Goal: Task Accomplishment & Management: Manage account settings

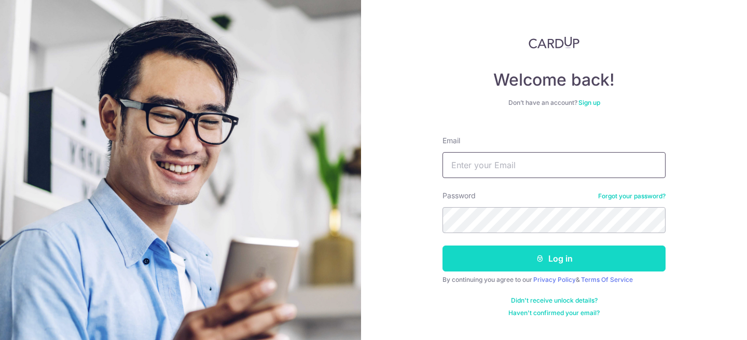
type input "shruti@cardup.co"
click at [532, 253] on button "Log in" at bounding box center [554, 258] width 223 height 26
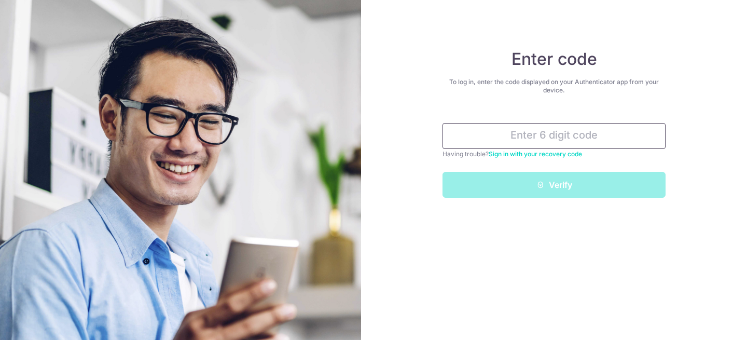
click at [556, 134] on input "text" at bounding box center [554, 136] width 223 height 26
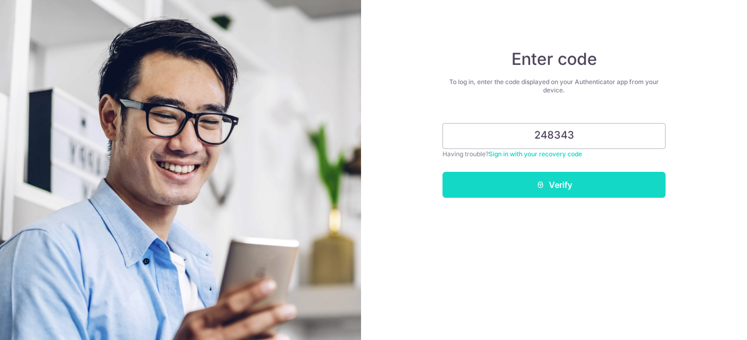
type input "248343"
click at [550, 186] on button "Verify" at bounding box center [554, 185] width 223 height 26
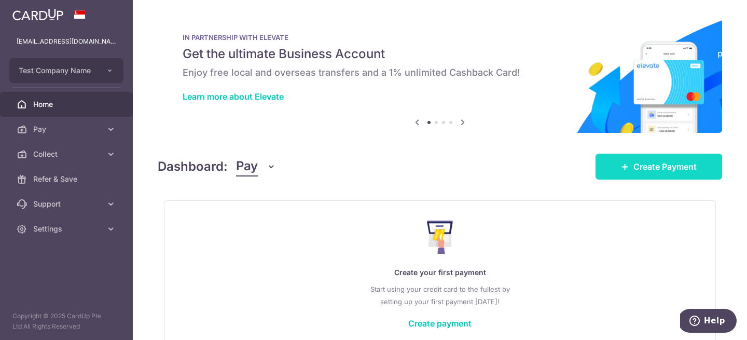
click at [640, 160] on span "Create Payment" at bounding box center [665, 166] width 63 height 12
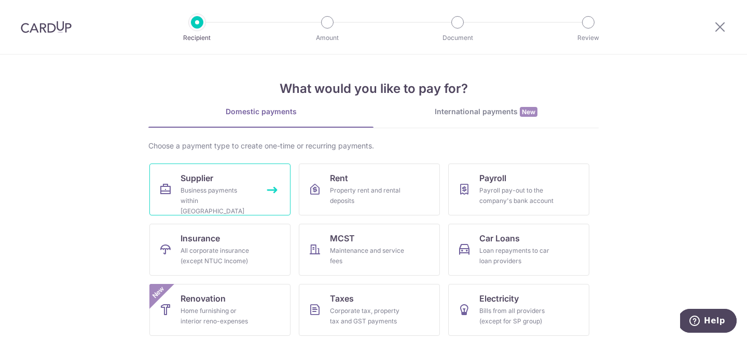
click at [250, 199] on div "Business payments within Singapore" at bounding box center [218, 200] width 75 height 31
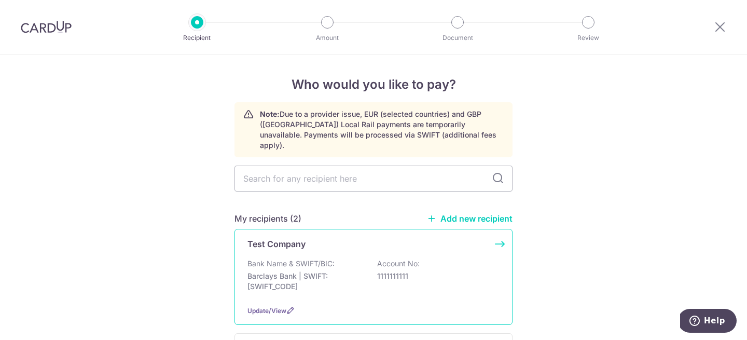
click at [358, 258] on div "Bank Name & SWIFT/BIC: Barclays Bank | SWIFT: [SWIFT_CODE] Account No: 11111111…" at bounding box center [374, 277] width 252 height 38
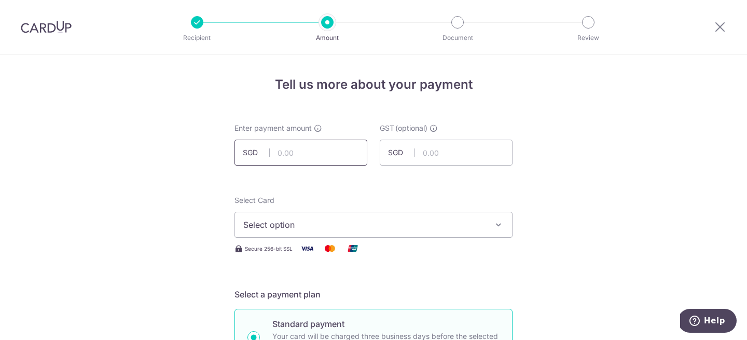
click at [292, 141] on input "text" at bounding box center [301, 153] width 133 height 26
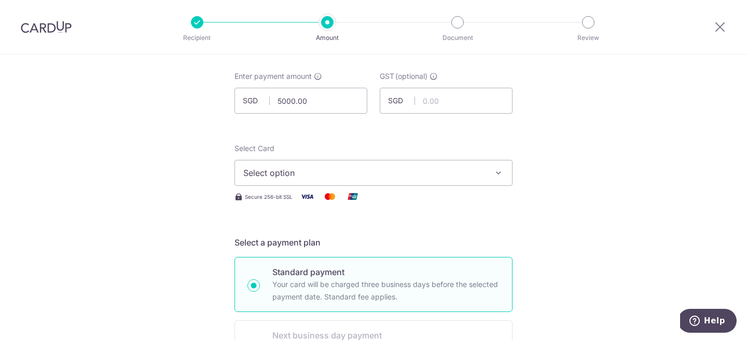
click at [297, 174] on span "Select option" at bounding box center [364, 173] width 242 height 12
type input "5,000.00"
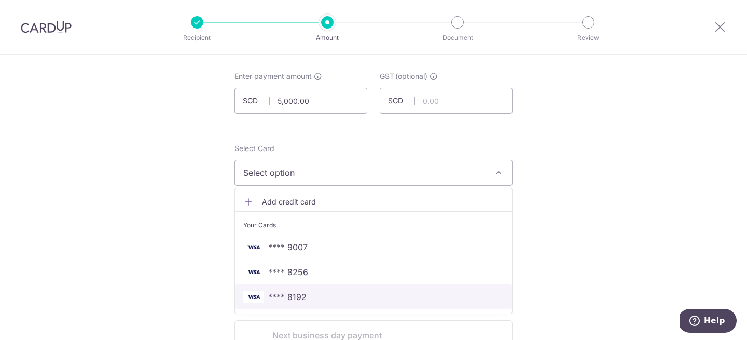
click at [313, 287] on link "**** 8192" at bounding box center [373, 296] width 277 height 25
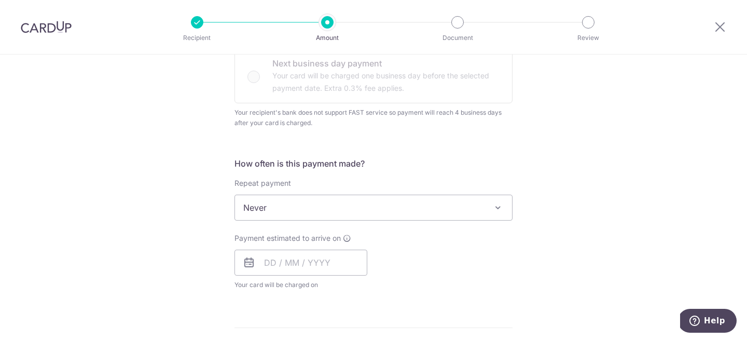
scroll to position [346, 0]
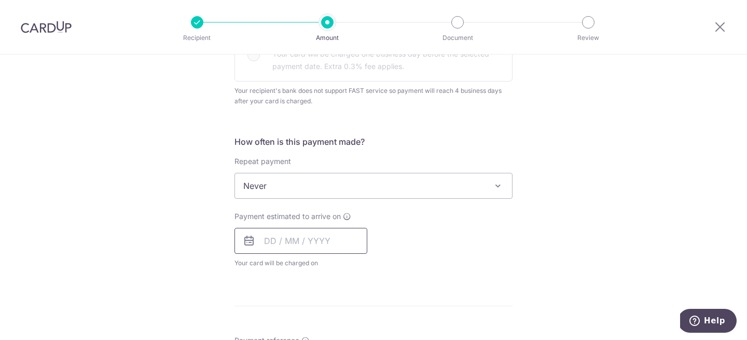
click at [270, 241] on input "text" at bounding box center [301, 241] width 133 height 26
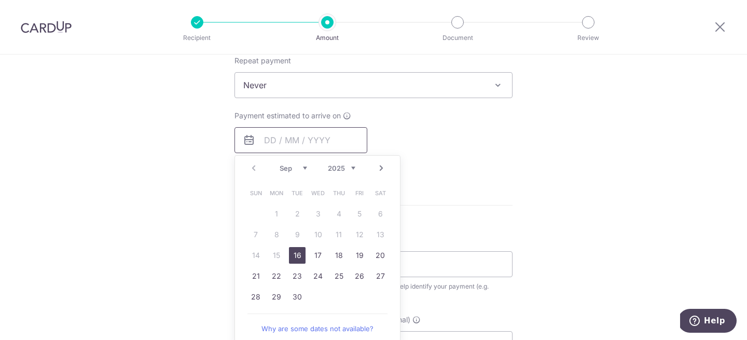
scroll to position [461, 0]
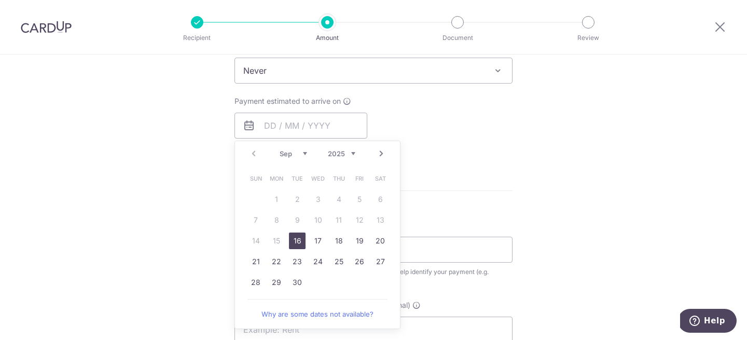
click at [299, 241] on link "16" at bounding box center [297, 240] width 17 height 17
type input "[DATE]"
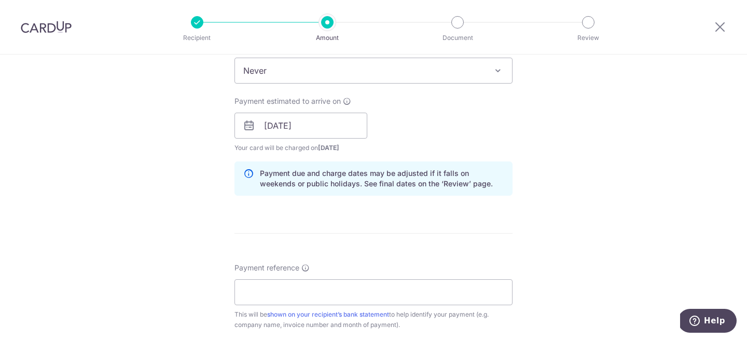
scroll to position [530, 0]
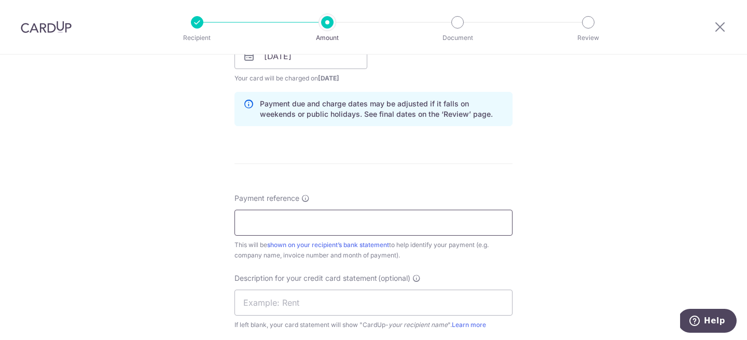
click at [290, 219] on input "Payment reference" at bounding box center [374, 223] width 278 height 26
type input "ref"
click at [471, 166] on form "Enter payment amount SGD 5,000.00 5000.00 GST (optional) SGD Select Card **** 8…" at bounding box center [374, 72] width 278 height 958
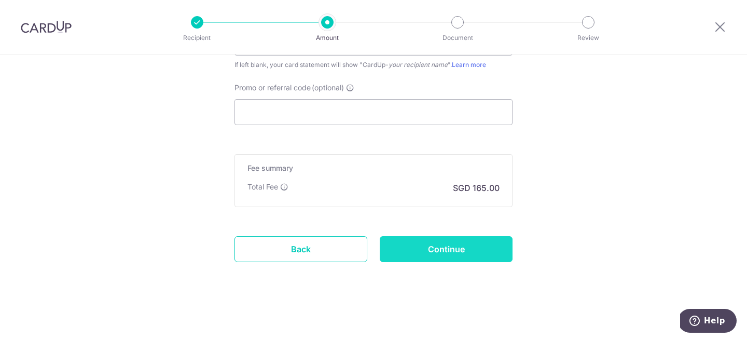
click at [435, 241] on input "Continue" at bounding box center [446, 249] width 133 height 26
type input "Create Schedule"
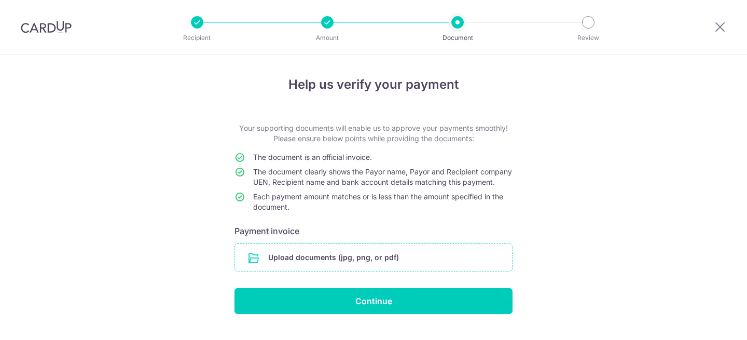
click at [369, 271] on input "file" at bounding box center [373, 257] width 277 height 27
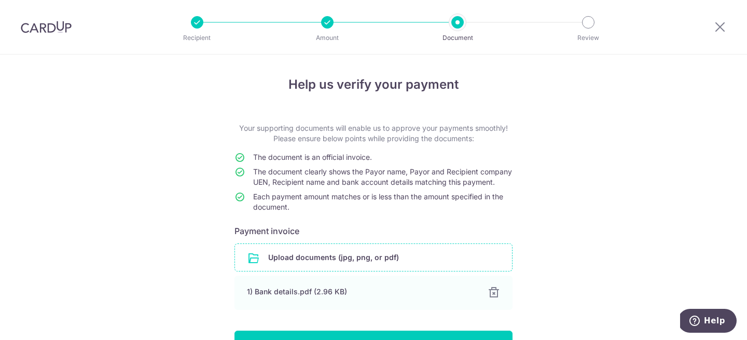
scroll to position [76, 0]
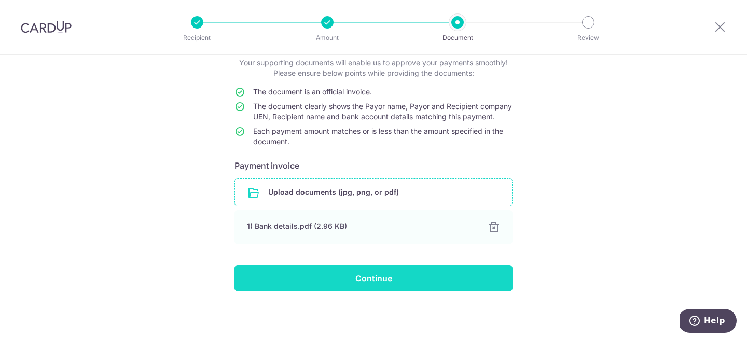
click at [420, 277] on input "Continue" at bounding box center [374, 278] width 278 height 26
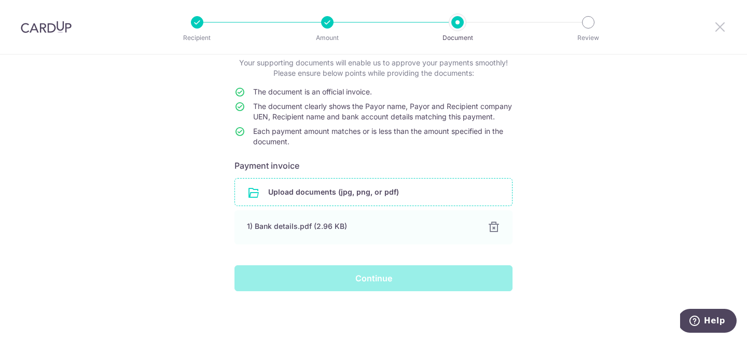
click at [719, 23] on icon at bounding box center [720, 26] width 12 height 13
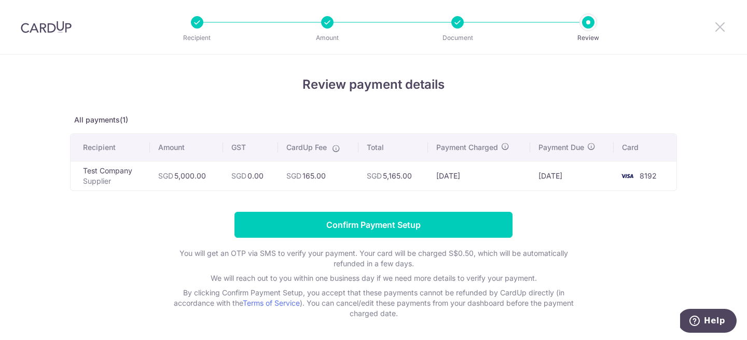
click at [720, 27] on icon at bounding box center [720, 26] width 12 height 13
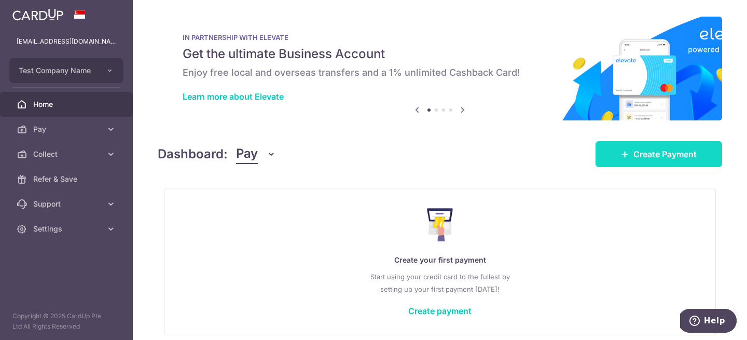
click at [629, 150] on link "Create Payment" at bounding box center [659, 154] width 127 height 26
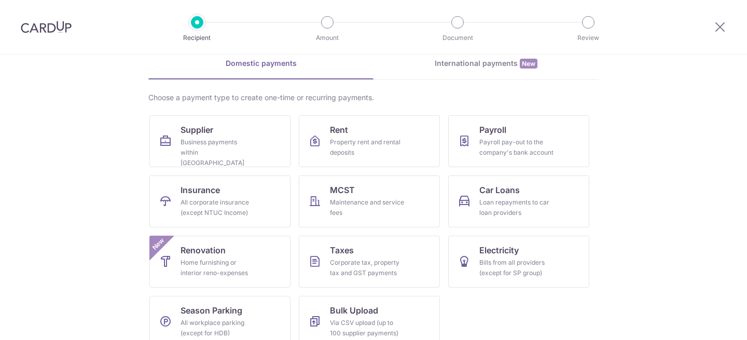
scroll to position [61, 0]
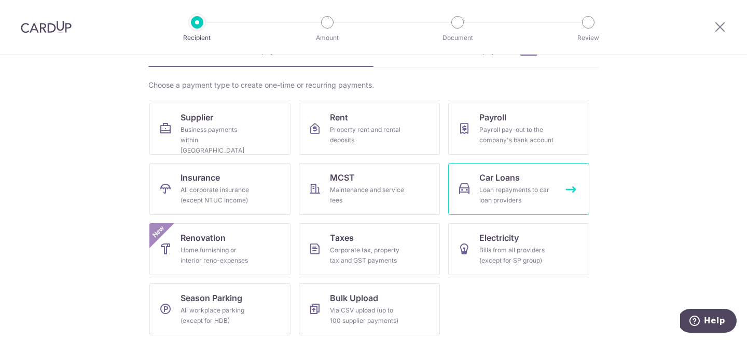
click at [522, 182] on link "Car Loans Loan repayments to car loan providers" at bounding box center [518, 189] width 141 height 52
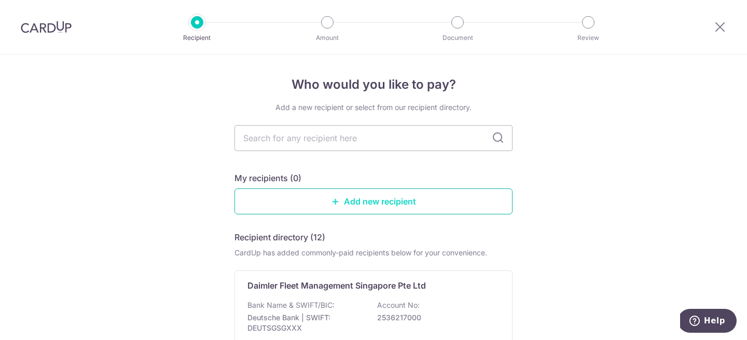
click at [387, 202] on link "Add new recipient" at bounding box center [374, 201] width 278 height 26
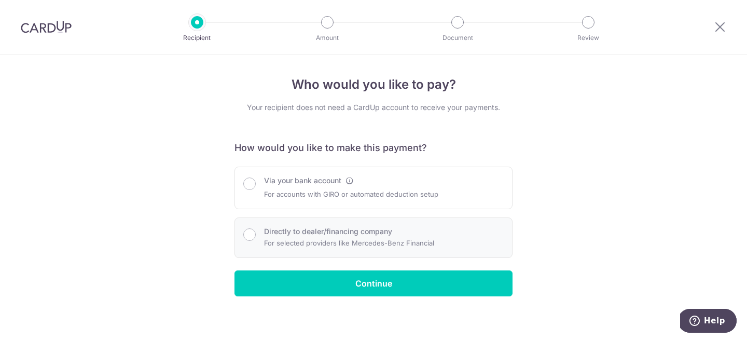
click at [303, 243] on p "For selected providers like Mercedes-Benz Financial" at bounding box center [349, 243] width 170 height 12
radio input "true"
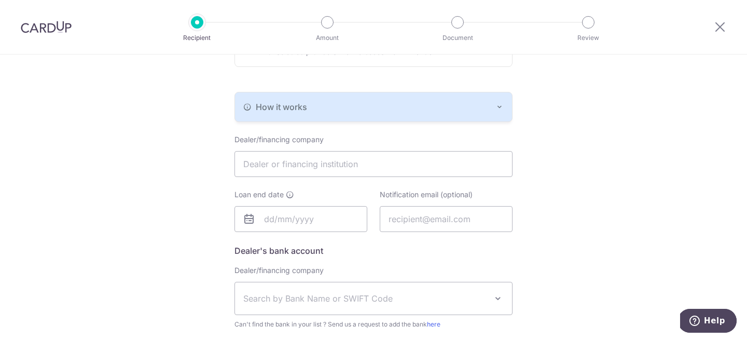
scroll to position [319, 0]
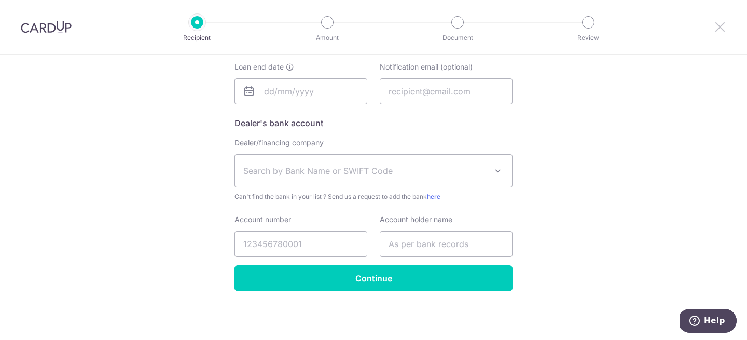
click at [718, 26] on icon at bounding box center [720, 26] width 12 height 13
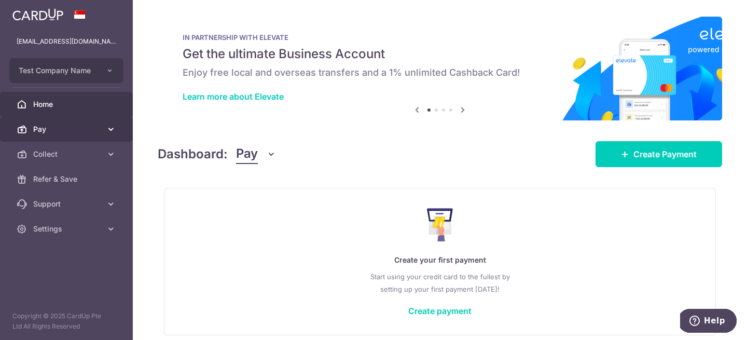
click at [54, 121] on link "Pay" at bounding box center [66, 129] width 133 height 25
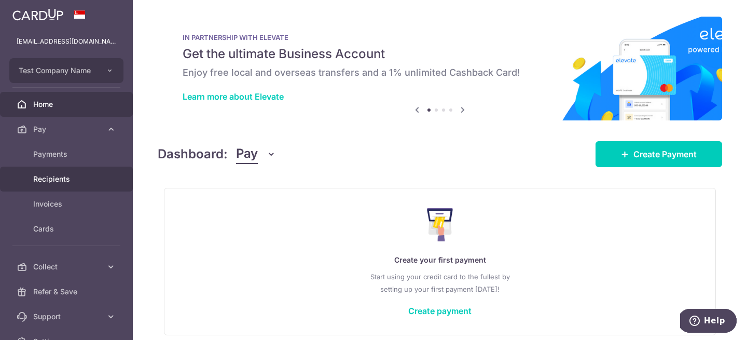
click at [69, 174] on span "Recipients" at bounding box center [67, 179] width 69 height 10
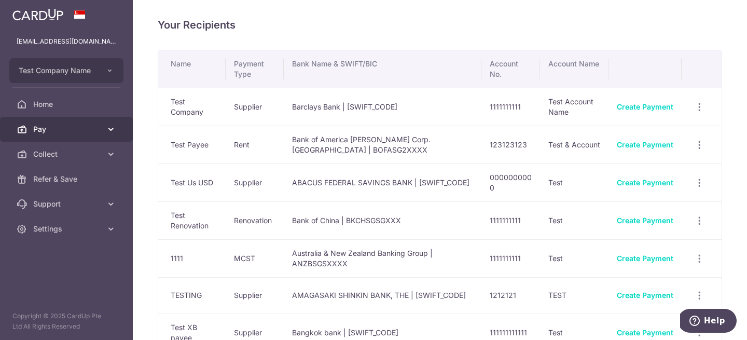
click at [62, 130] on span "Pay" at bounding box center [67, 129] width 69 height 10
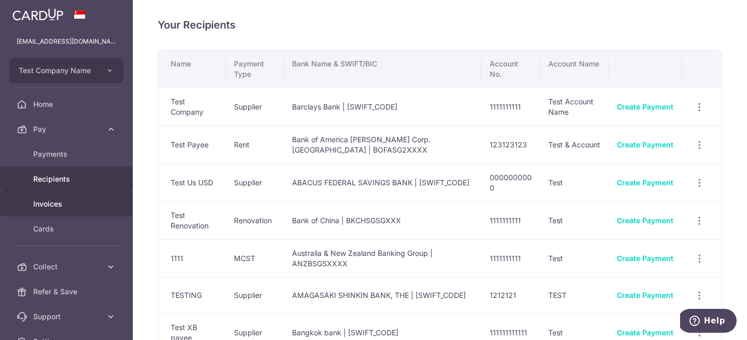
click at [67, 204] on span "Invoices" at bounding box center [67, 204] width 69 height 10
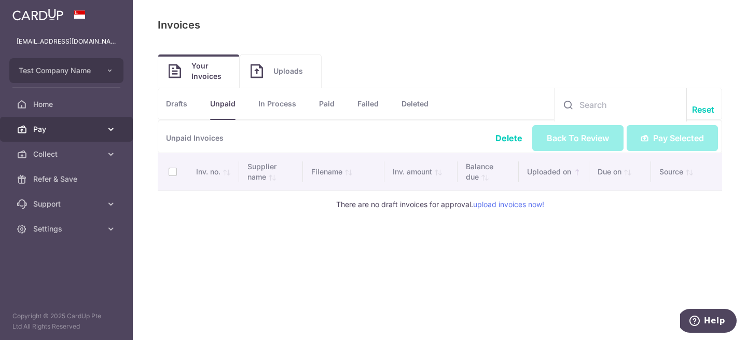
click at [65, 130] on span "Pay" at bounding box center [67, 129] width 69 height 10
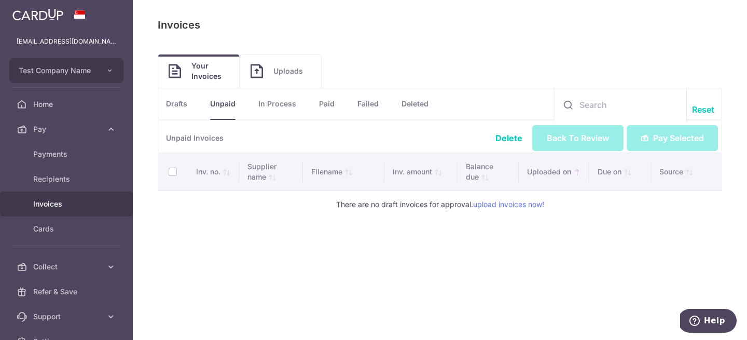
click at [76, 215] on link "Invoices" at bounding box center [66, 203] width 133 height 25
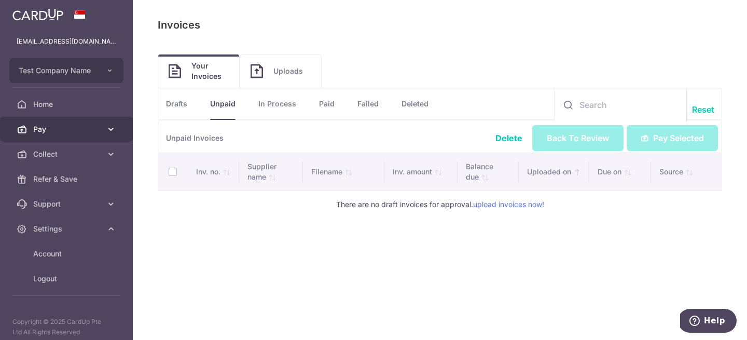
click at [61, 129] on span "Pay" at bounding box center [67, 129] width 69 height 10
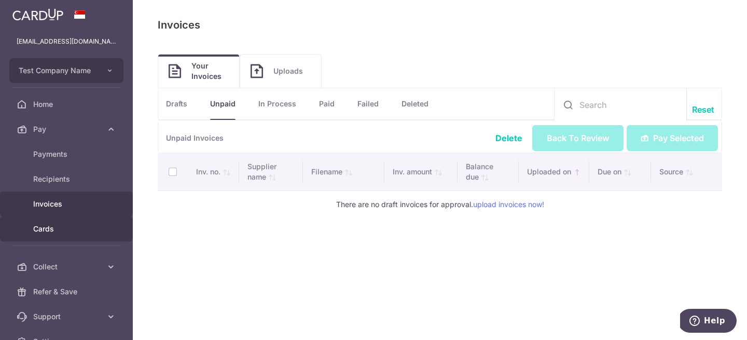
click at [67, 226] on span "Cards" at bounding box center [67, 229] width 69 height 10
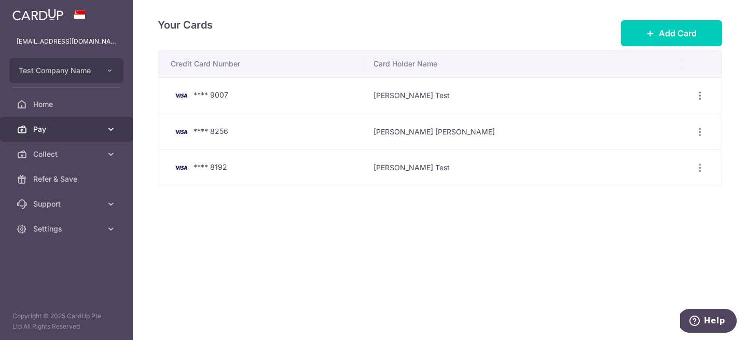
click at [70, 127] on span "Pay" at bounding box center [67, 129] width 69 height 10
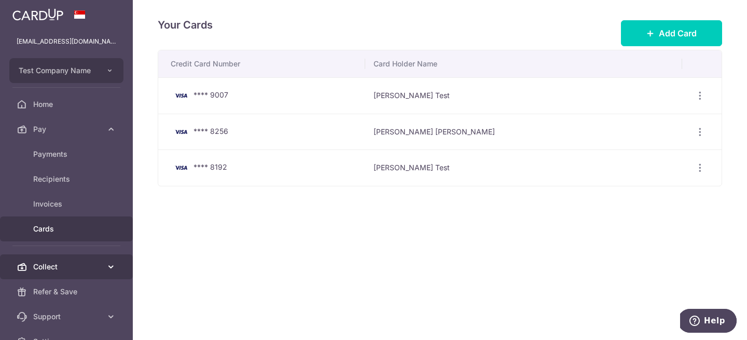
click at [65, 266] on span "Collect" at bounding box center [67, 267] width 69 height 10
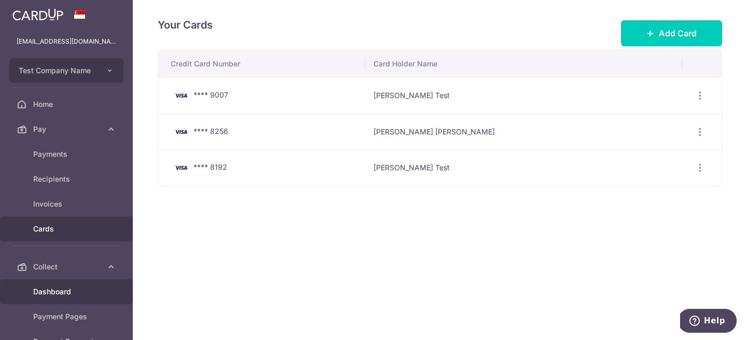
click at [69, 292] on span "Dashboard" at bounding box center [67, 291] width 69 height 10
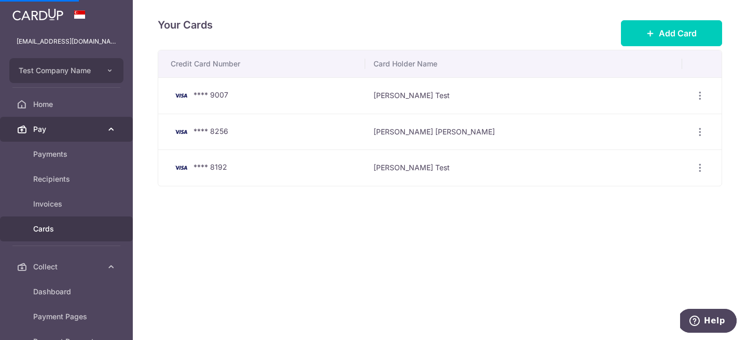
click at [111, 130] on icon at bounding box center [111, 129] width 10 height 10
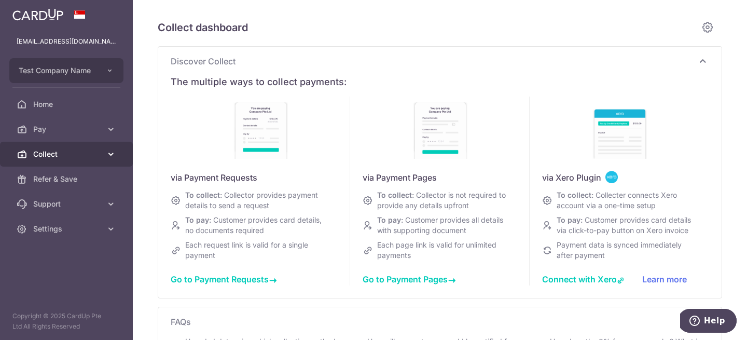
click at [101, 157] on span "Collect" at bounding box center [67, 154] width 69 height 10
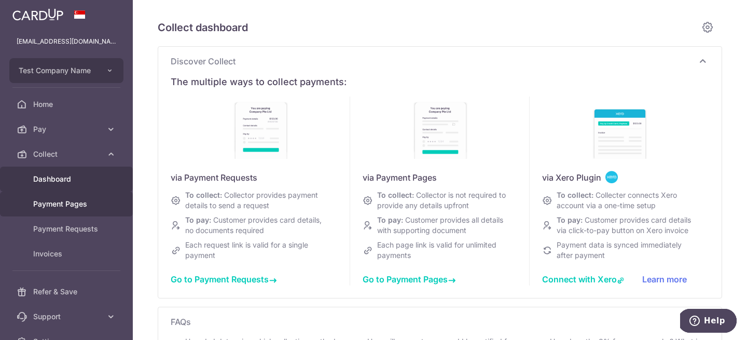
click at [87, 203] on span "Payment Pages" at bounding box center [67, 204] width 69 height 10
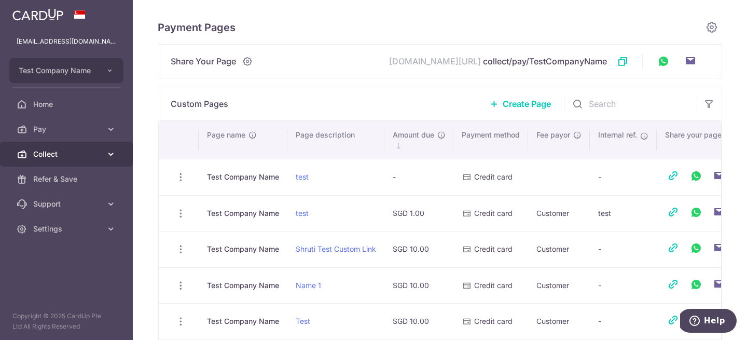
click at [78, 152] on span "Collect" at bounding box center [67, 154] width 69 height 10
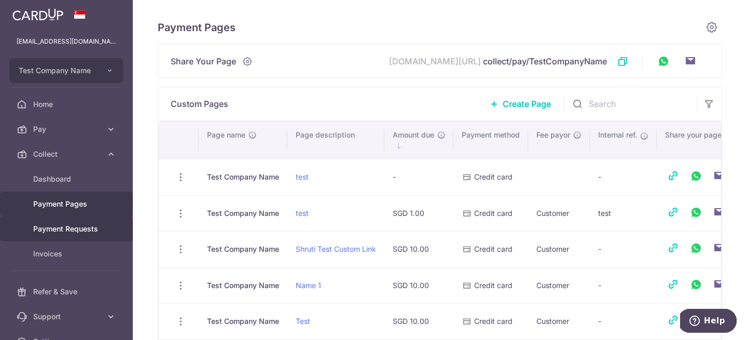
click at [93, 224] on span "Payment Requests" at bounding box center [67, 229] width 69 height 10
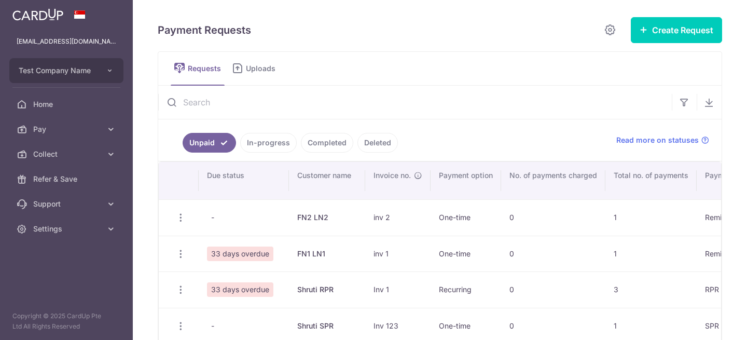
click at [251, 73] on span "Uploads" at bounding box center [264, 68] width 37 height 10
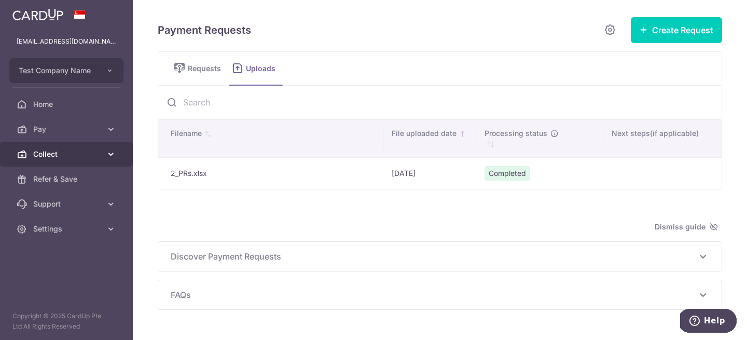
click at [61, 156] on span "Collect" at bounding box center [67, 154] width 69 height 10
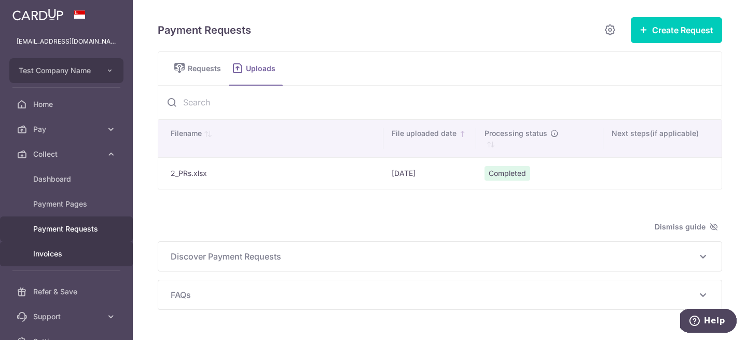
click at [62, 247] on link "Invoices" at bounding box center [66, 253] width 133 height 25
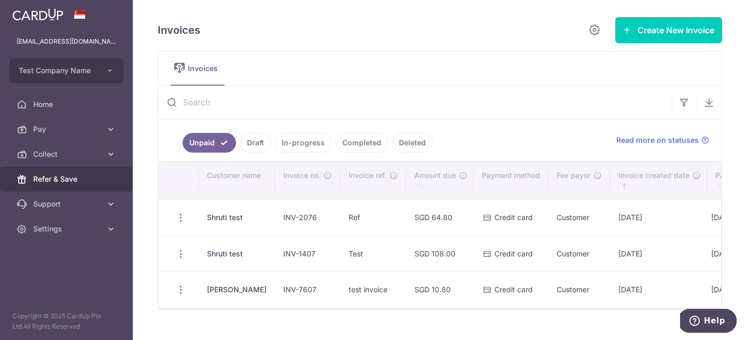
click at [107, 173] on link "Refer & Save" at bounding box center [66, 179] width 133 height 25
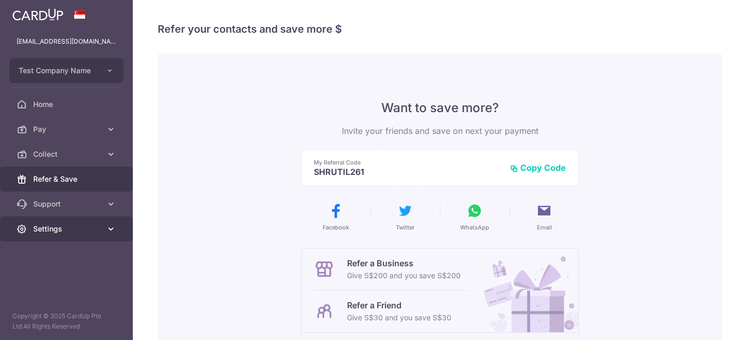
click at [67, 230] on span "Settings" at bounding box center [67, 229] width 69 height 10
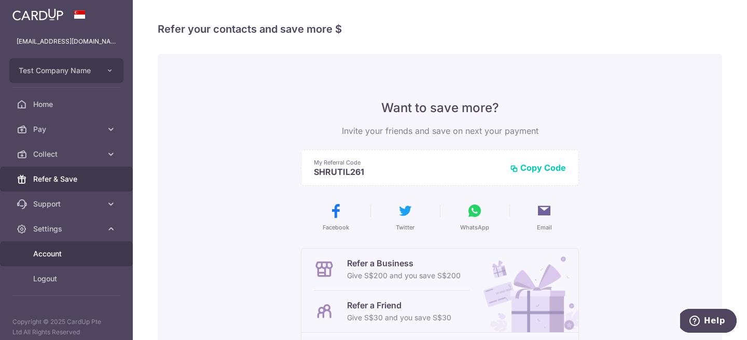
click at [72, 248] on link "Account" at bounding box center [66, 253] width 133 height 25
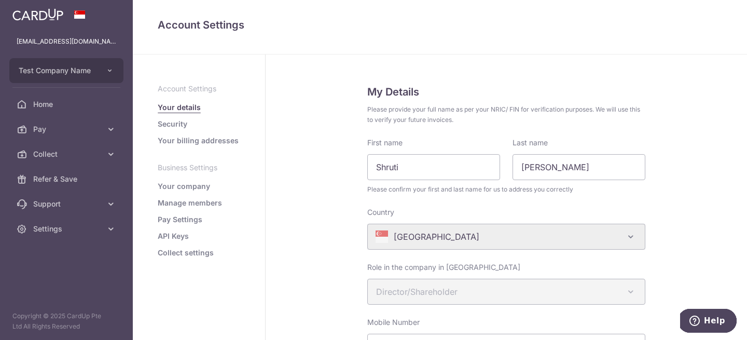
click at [170, 126] on link "Security" at bounding box center [173, 124] width 30 height 10
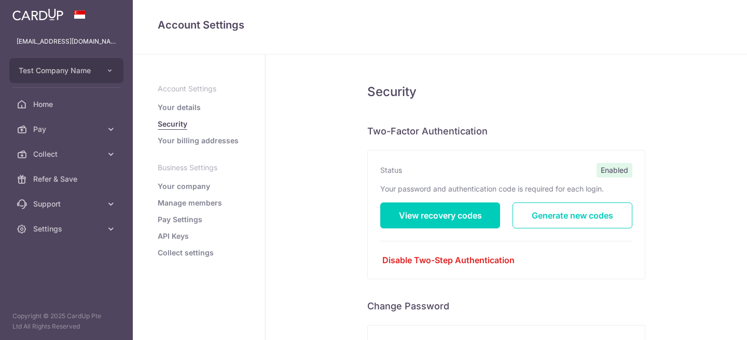
click at [195, 139] on link "Your billing addresses" at bounding box center [198, 140] width 81 height 10
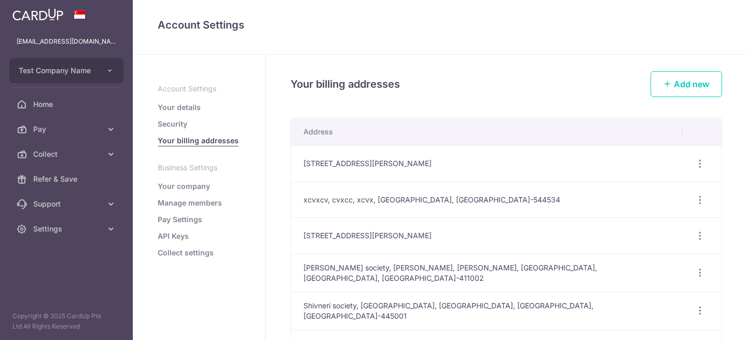
click at [194, 185] on link "Your company" at bounding box center [184, 186] width 52 height 10
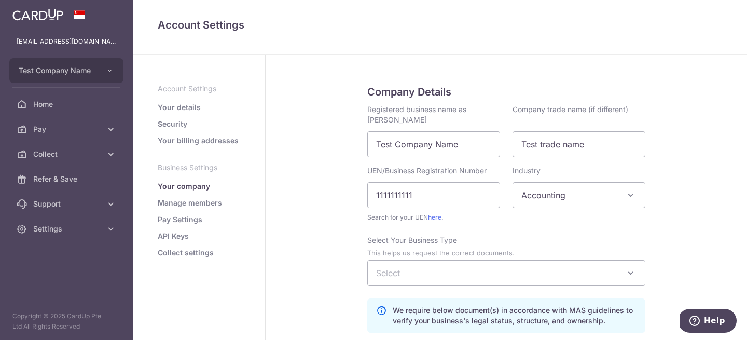
click at [181, 202] on link "Manage members" at bounding box center [190, 203] width 64 height 10
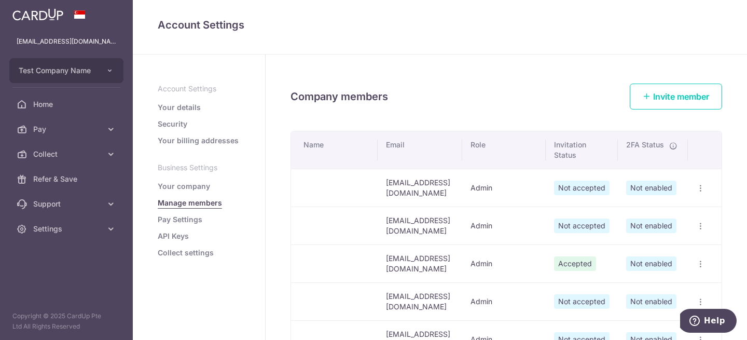
click at [176, 218] on link "Pay Settings" at bounding box center [180, 219] width 45 height 10
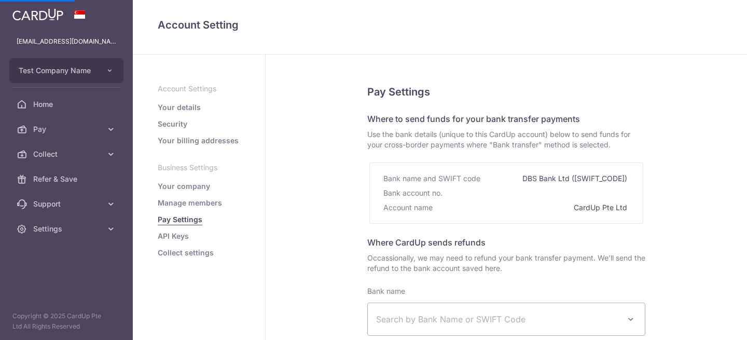
select select
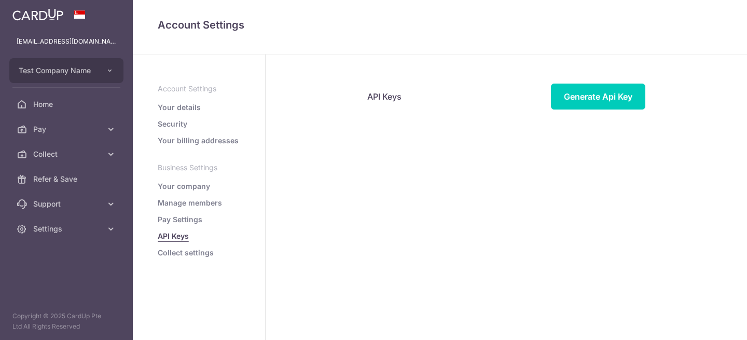
click at [201, 250] on link "Collect settings" at bounding box center [186, 253] width 56 height 10
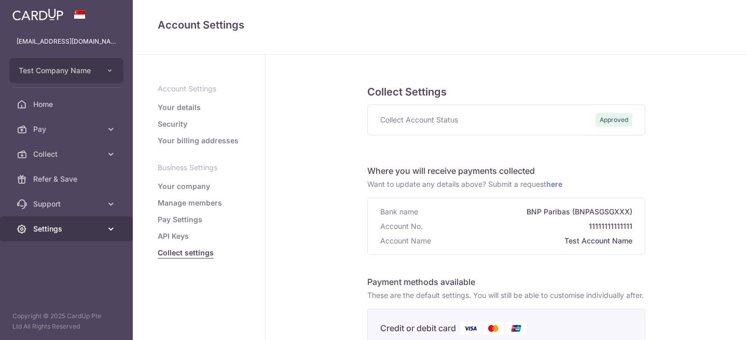
click at [90, 225] on span "Settings" at bounding box center [67, 229] width 69 height 10
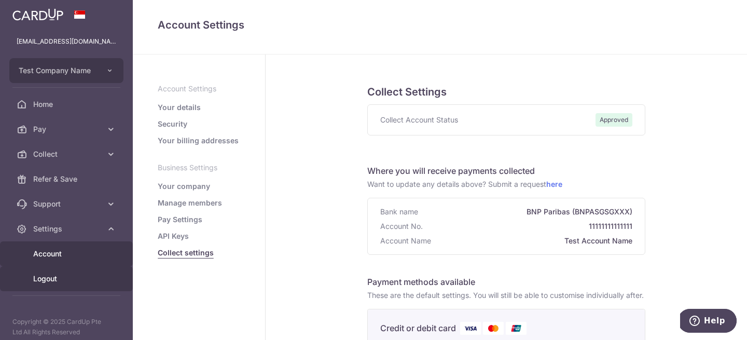
click at [78, 273] on span "Logout" at bounding box center [67, 278] width 69 height 10
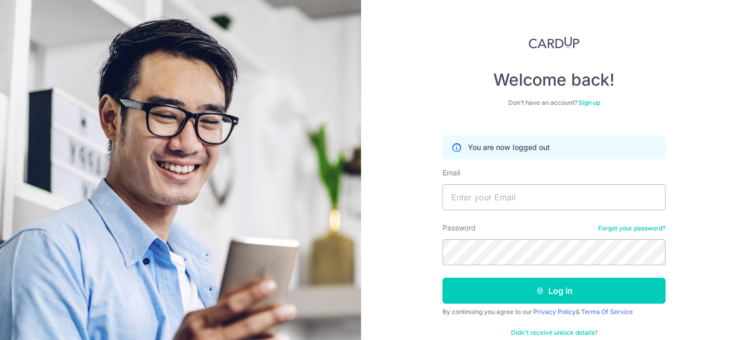
type input "[EMAIL_ADDRESS][DOMAIN_NAME]"
click at [588, 103] on link "Sign up" at bounding box center [590, 103] width 22 height 8
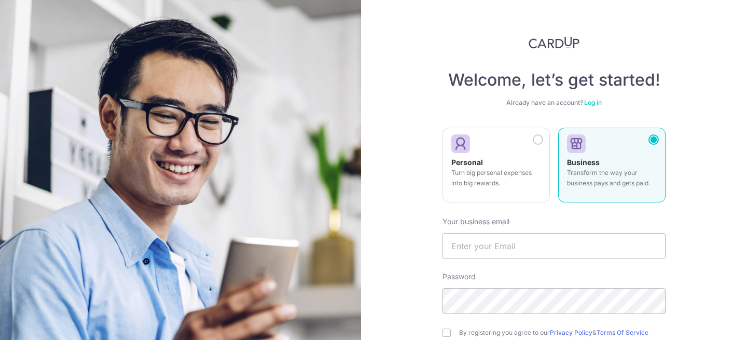
type input "[EMAIL_ADDRESS][DOMAIN_NAME]"
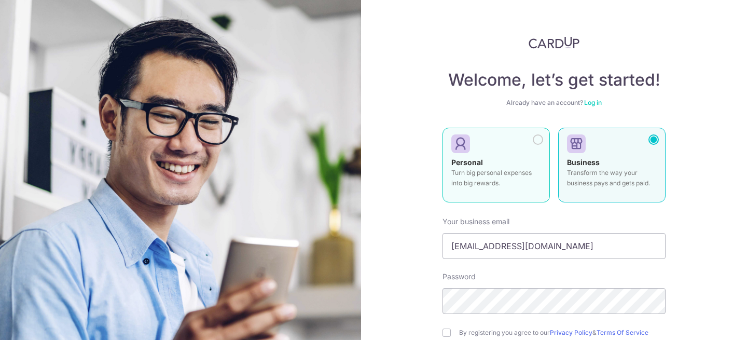
click at [501, 150] on div at bounding box center [491, 144] width 81 height 16
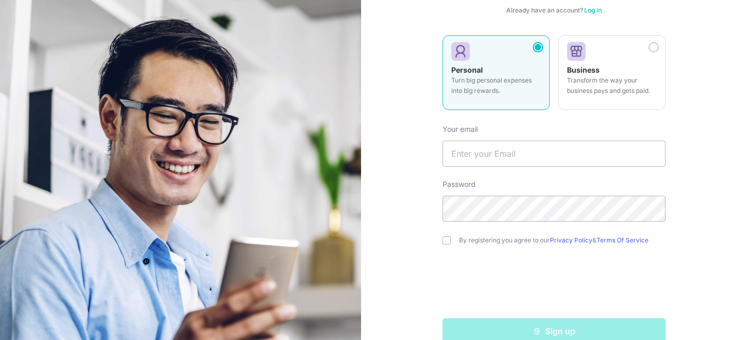
scroll to position [113, 0]
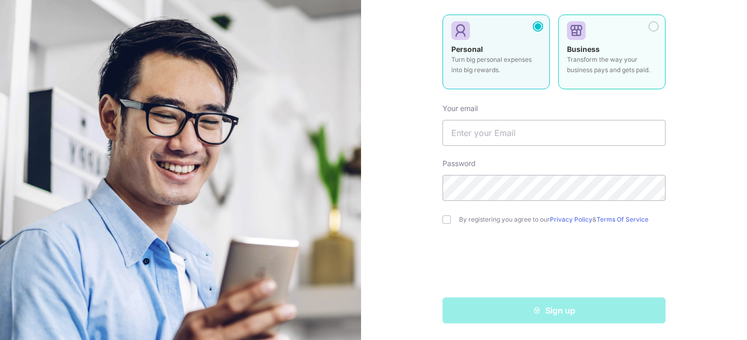
click at [606, 57] on p "Transform the way your business pays and gets paid." at bounding box center [612, 64] width 90 height 21
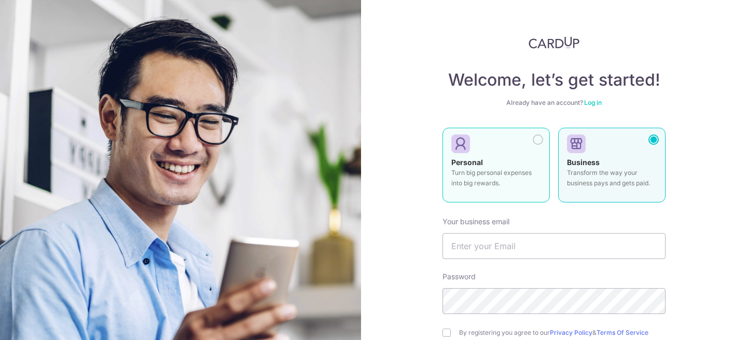
click at [509, 177] on p "Turn big personal expenses into big rewards." at bounding box center [496, 178] width 90 height 21
click at [593, 175] on p "Transform the way your business pays and gets paid." at bounding box center [612, 178] width 90 height 21
